Goal: Information Seeking & Learning: Learn about a topic

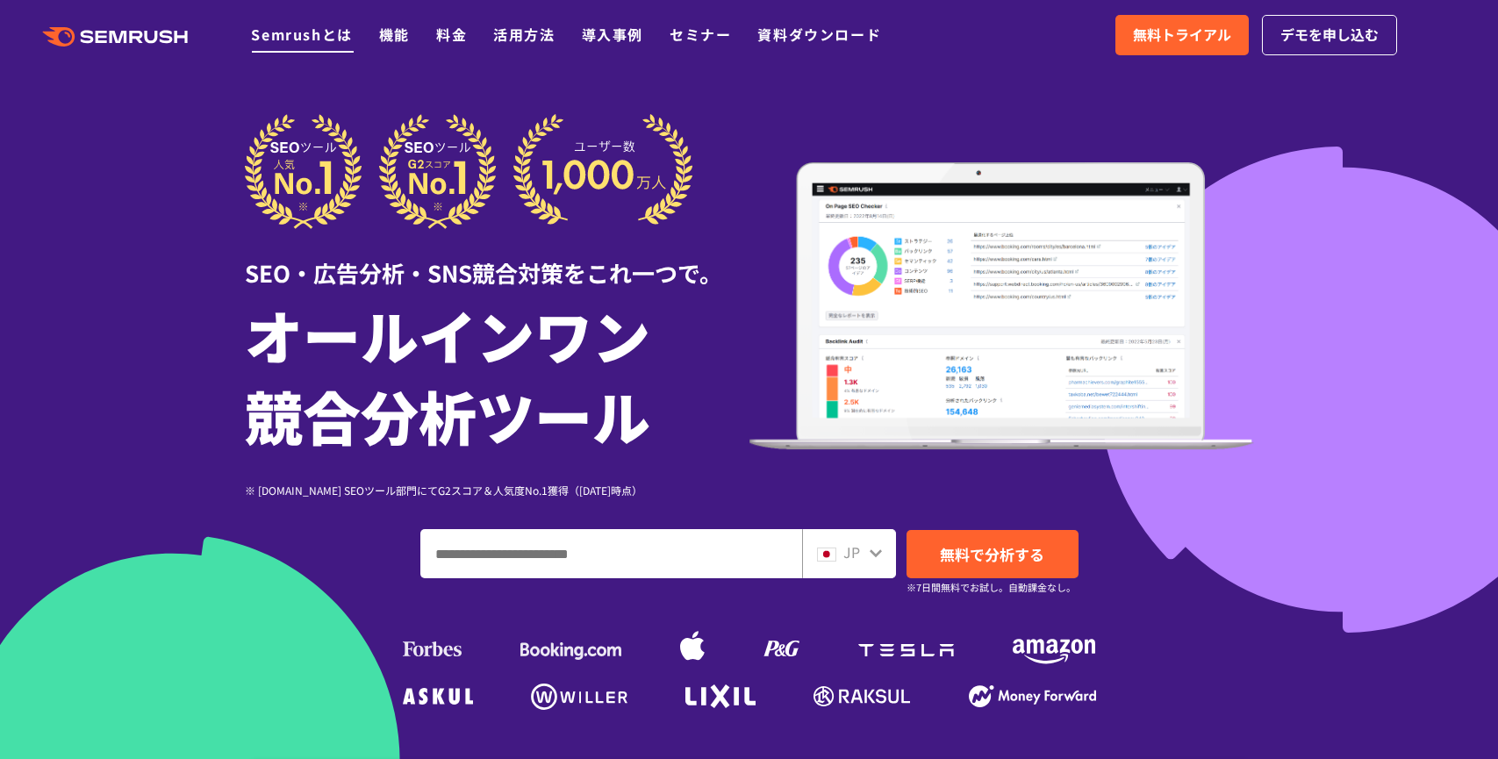
click at [291, 29] on link "Semrushとは" at bounding box center [301, 34] width 101 height 21
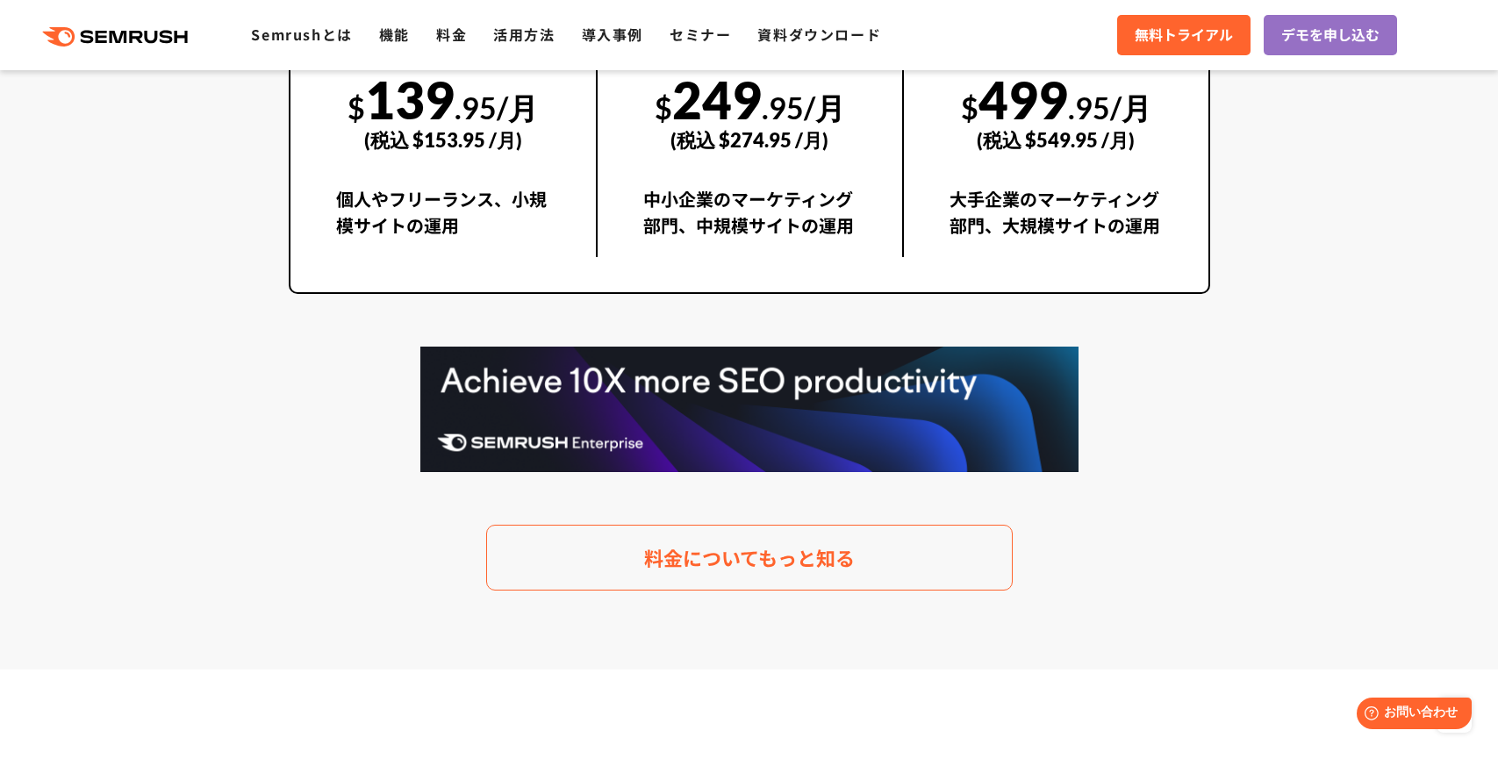
scroll to position [3600, 0]
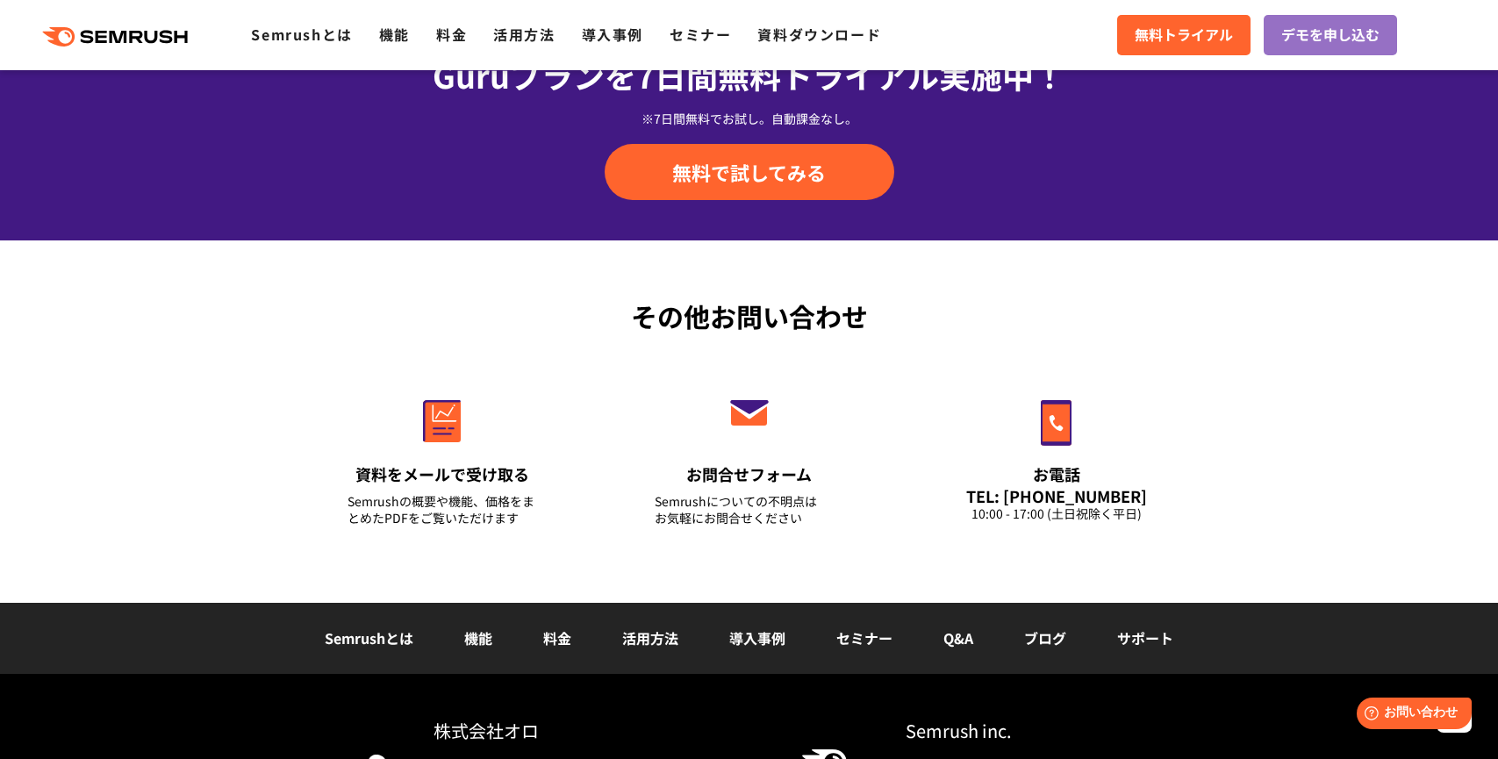
scroll to position [6181, 0]
